Goal: Find specific page/section: Find specific page/section

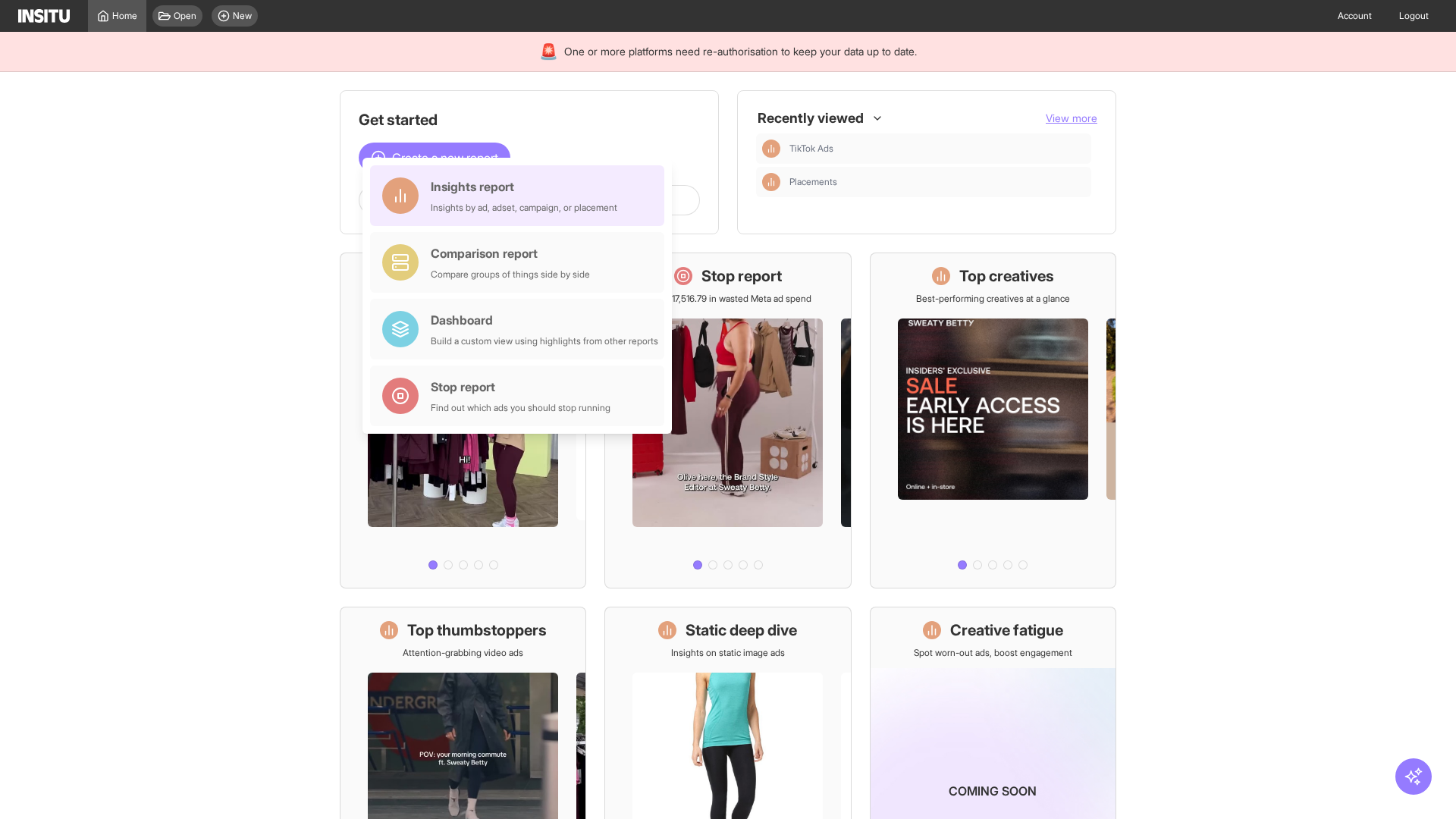
click at [521, 196] on div "Insights report Insights by ad, adset, campaign, or placement" at bounding box center [525, 196] width 187 height 36
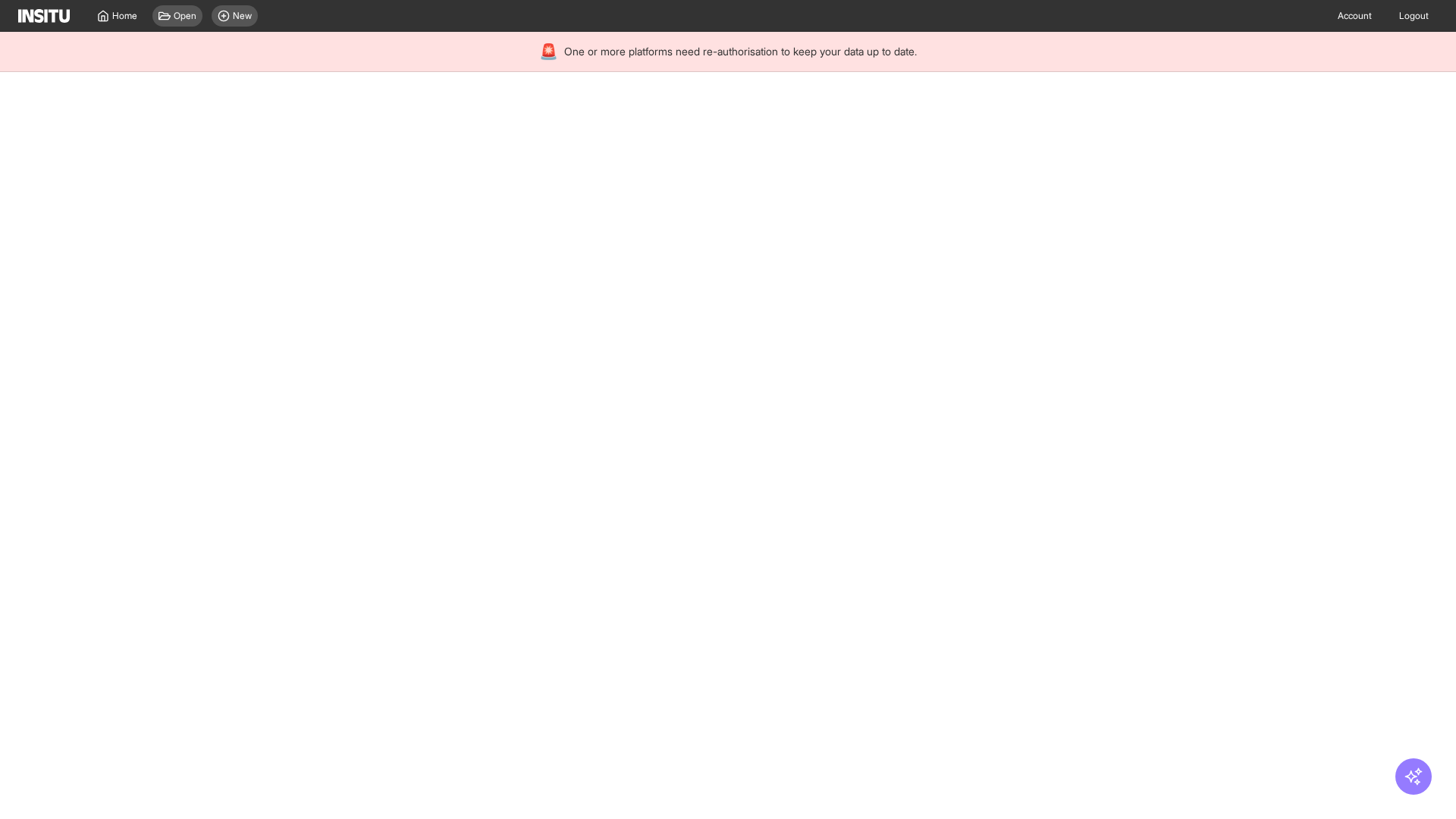
select select "**"
